Goal: Check status: Check status

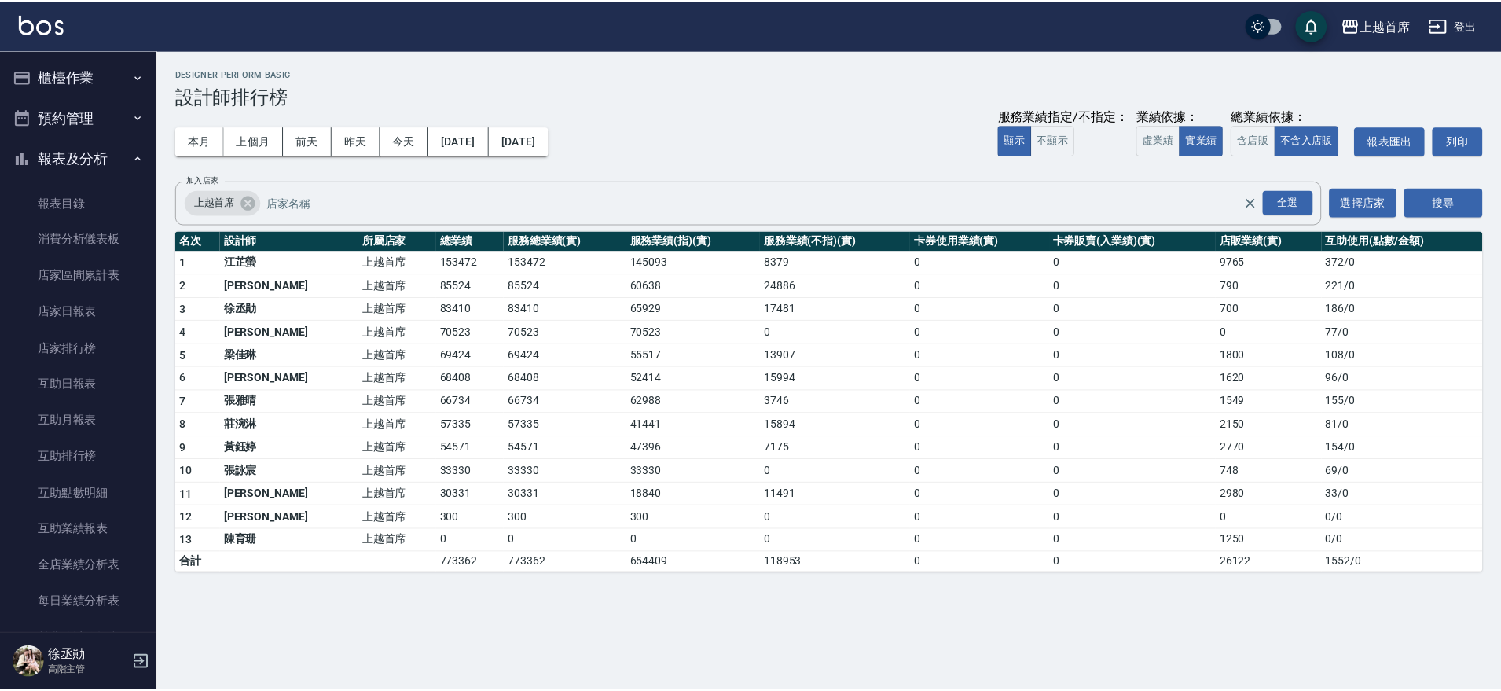
scroll to position [509, 0]
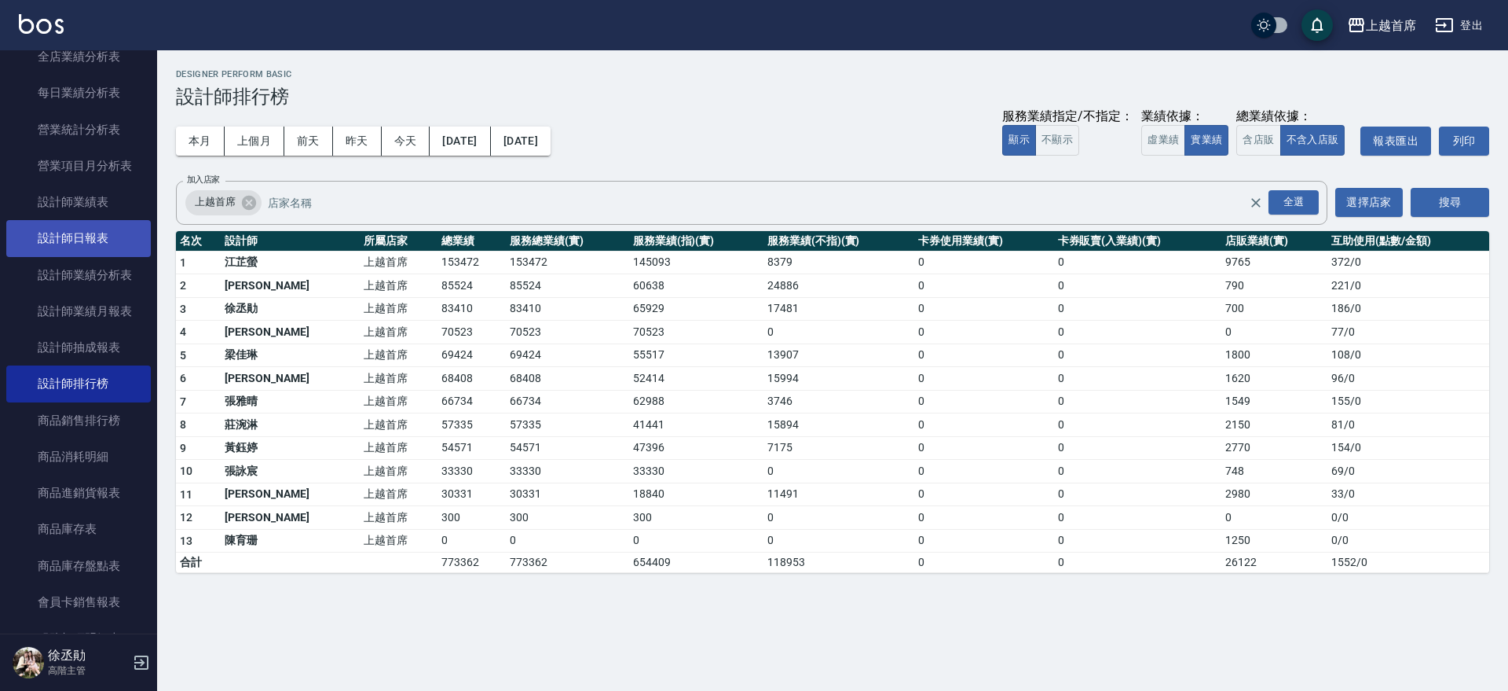
click at [106, 241] on link "設計師日報表" at bounding box center [78, 238] width 145 height 36
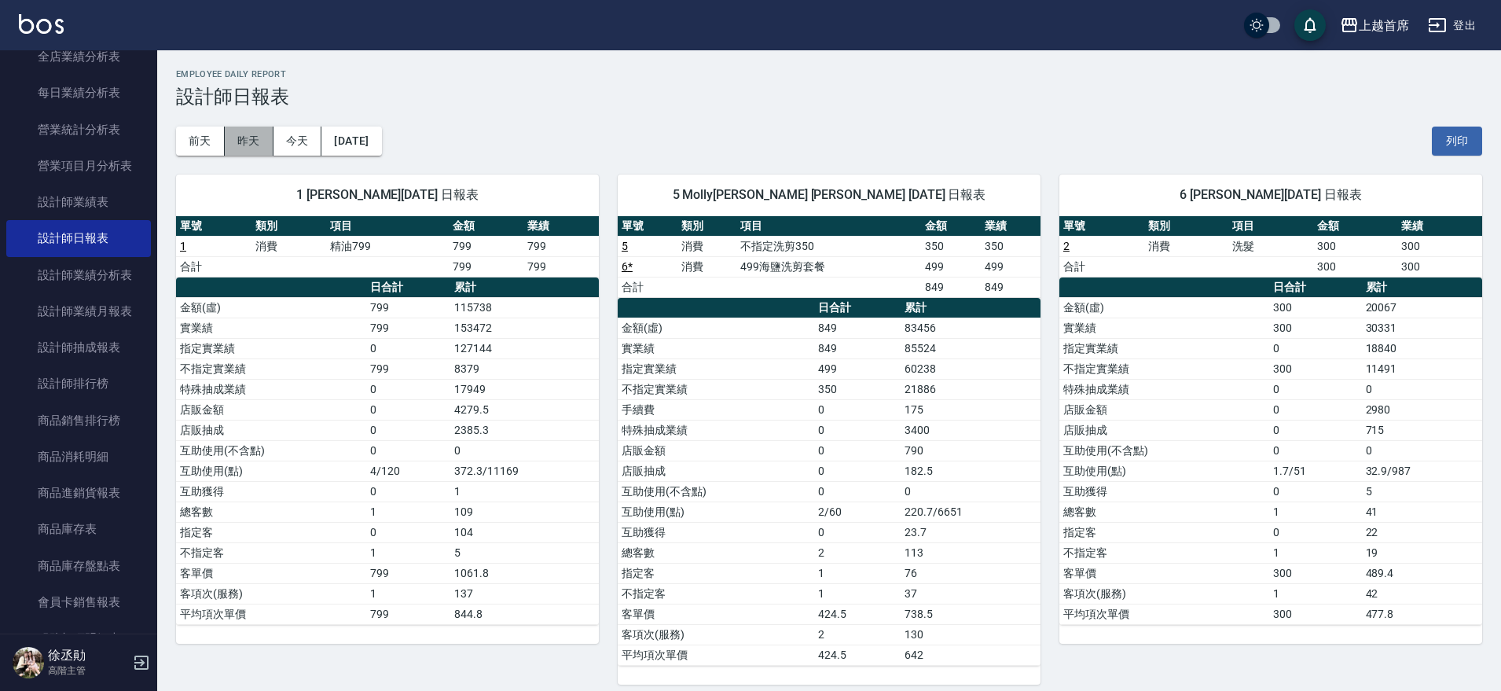
click at [252, 149] on button "昨天" at bounding box center [249, 140] width 49 height 29
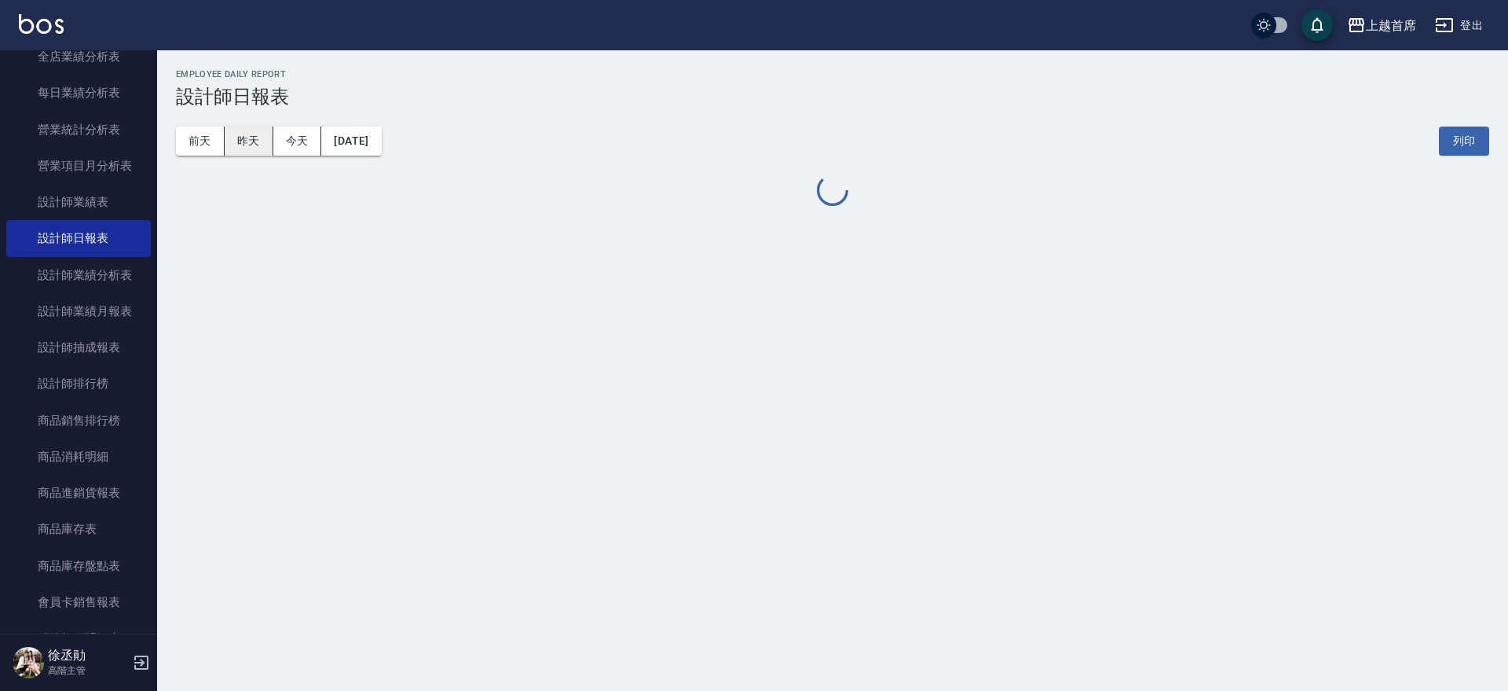
click at [253, 147] on button "昨天" at bounding box center [249, 140] width 49 height 29
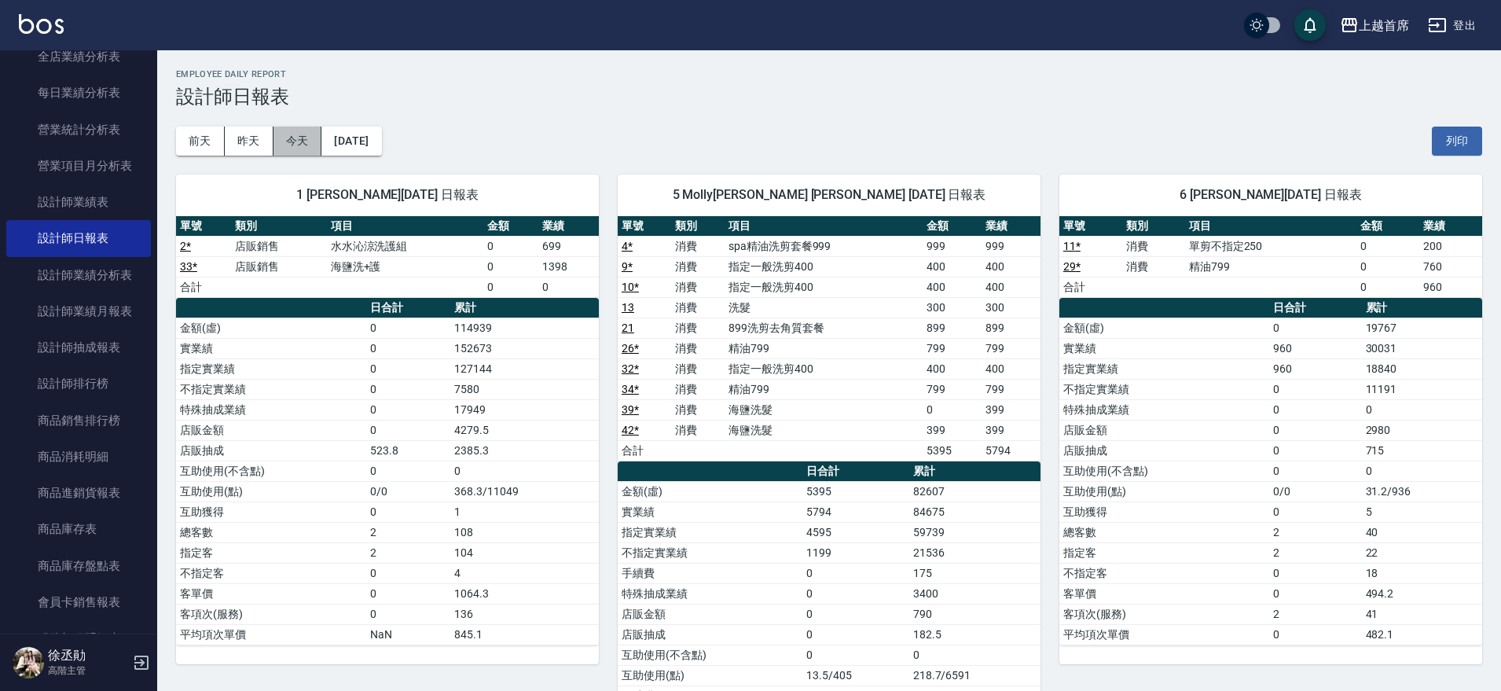
drag, startPoint x: 297, startPoint y: 135, endPoint x: 445, endPoint y: 135, distance: 148.5
click at [304, 135] on button "今天" at bounding box center [297, 140] width 49 height 29
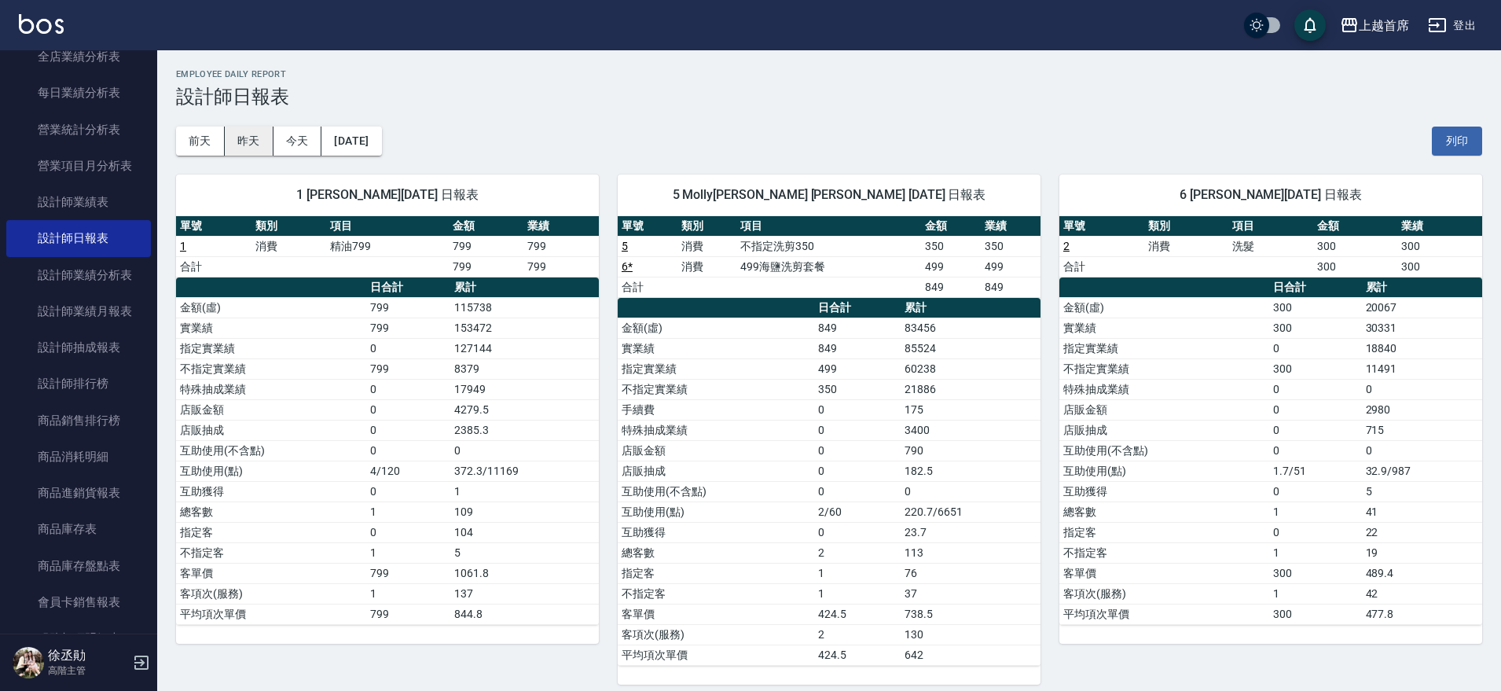
click at [234, 140] on button "昨天" at bounding box center [249, 140] width 49 height 29
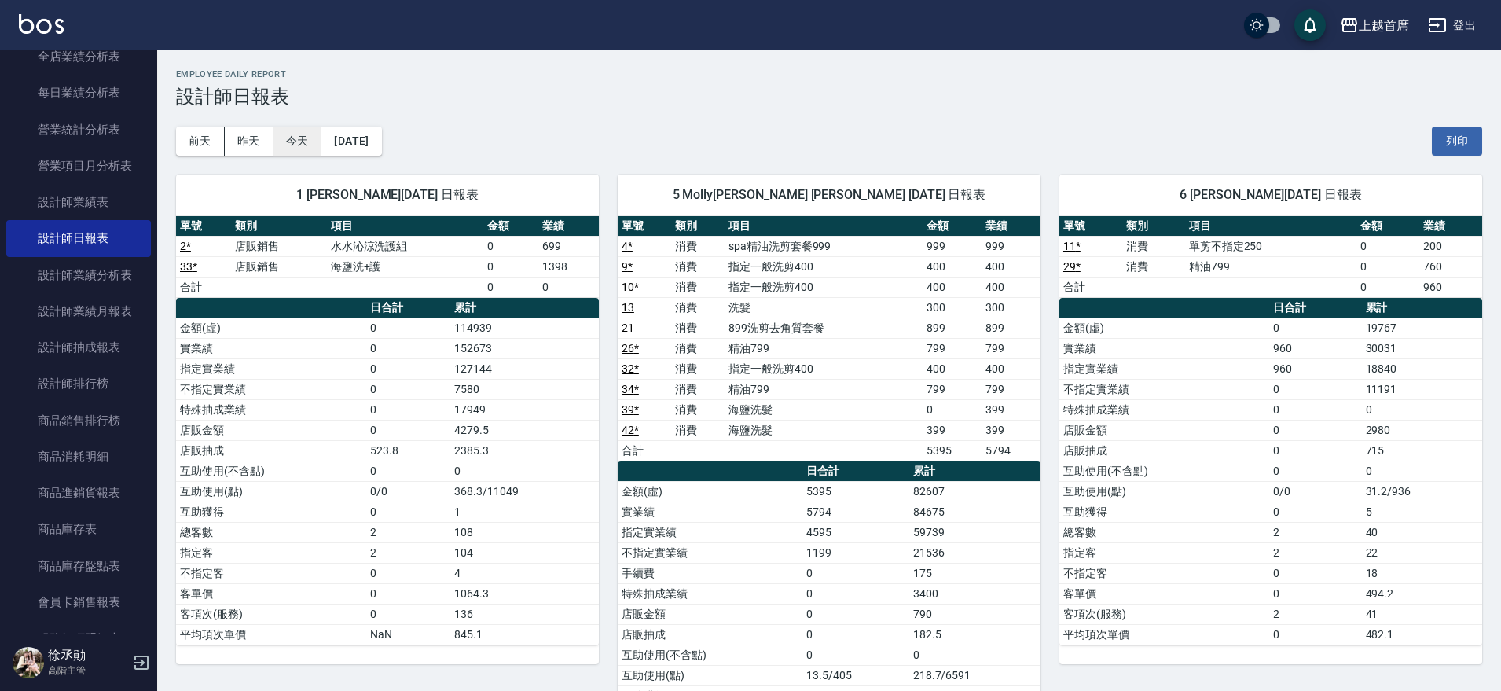
click at [307, 139] on button "今天" at bounding box center [297, 140] width 49 height 29
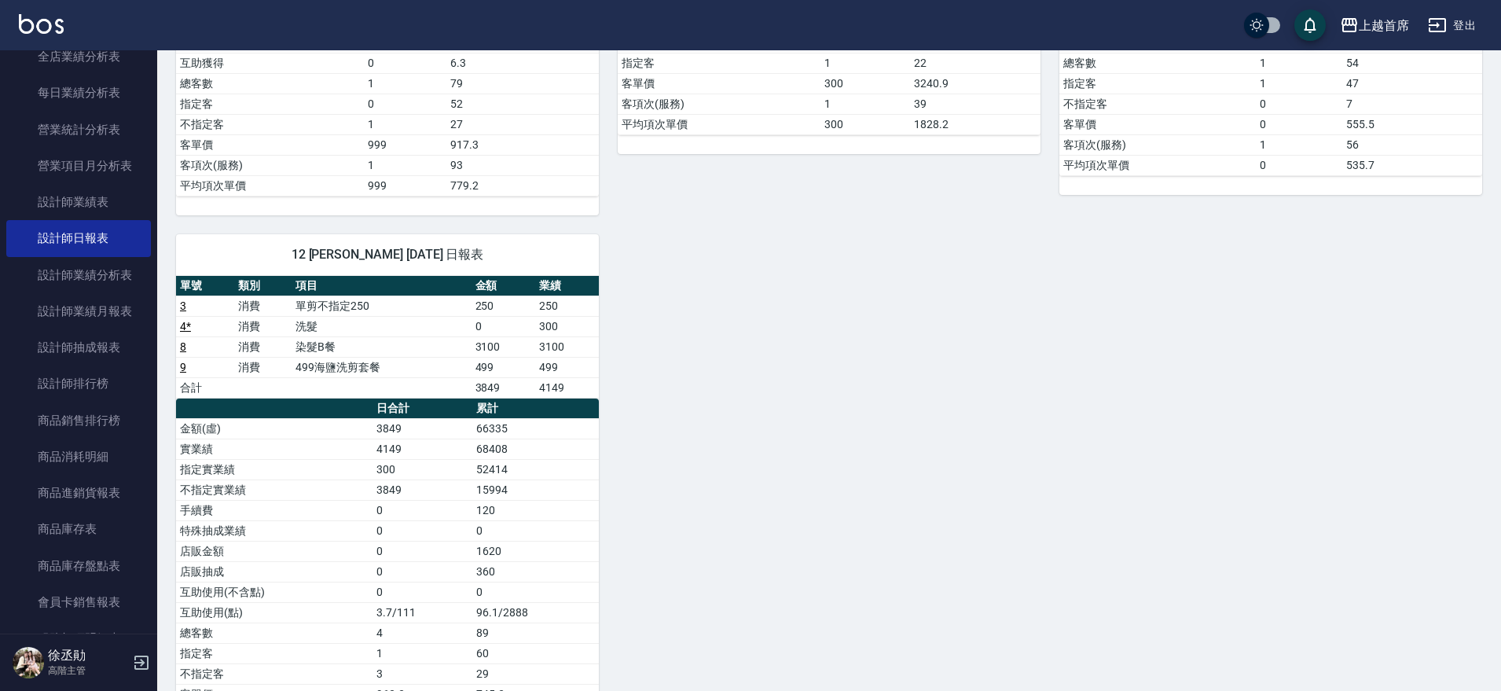
scroll to position [972, 0]
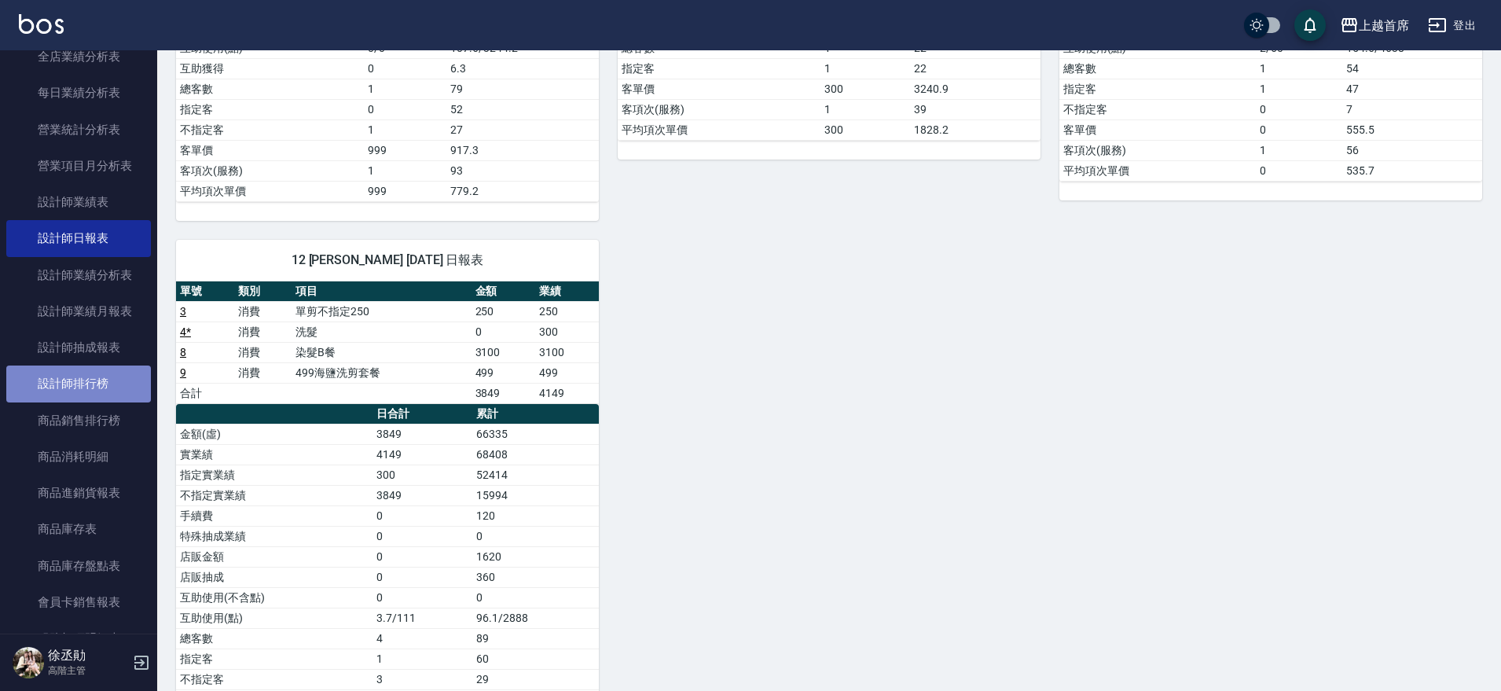
click at [87, 375] on link "設計師排行榜" at bounding box center [78, 383] width 145 height 36
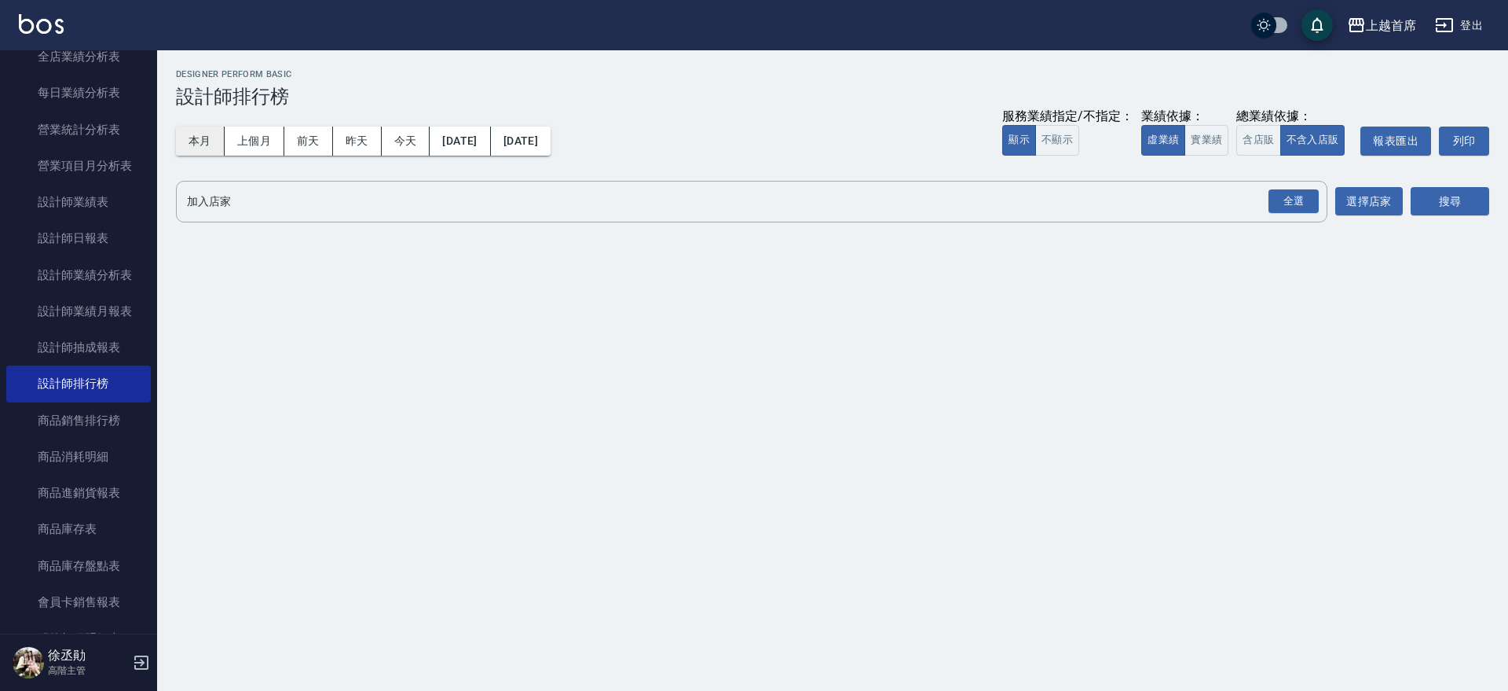
click at [200, 139] on button "本月" at bounding box center [200, 140] width 49 height 29
drag, startPoint x: 1215, startPoint y: 145, endPoint x: 1289, endPoint y: 176, distance: 81.0
click at [1216, 143] on button "實業績" at bounding box center [1207, 140] width 44 height 31
drag, startPoint x: 1293, startPoint y: 198, endPoint x: 1398, endPoint y: 197, distance: 105.3
click at [1295, 199] on div "全選" at bounding box center [1294, 201] width 50 height 24
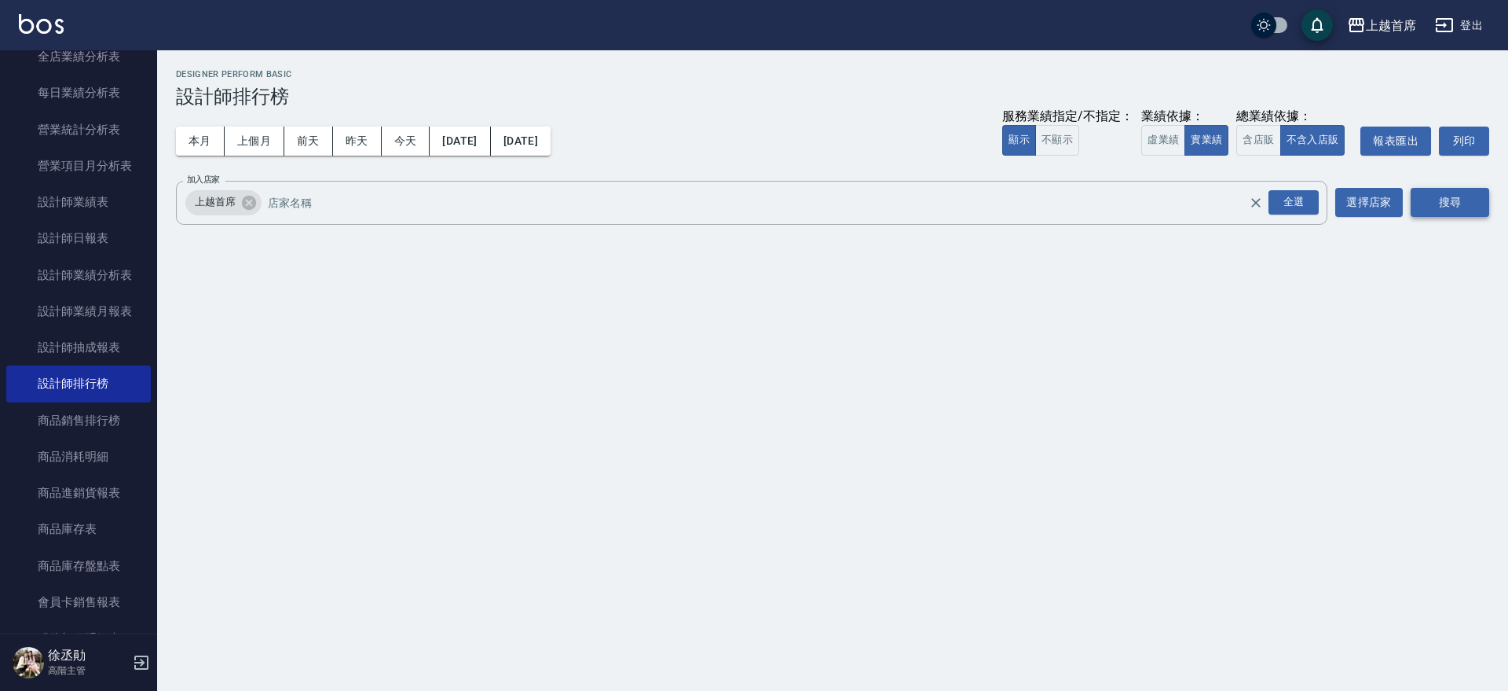
click at [1441, 196] on button "搜尋" at bounding box center [1450, 202] width 79 height 29
